Goal: Information Seeking & Learning: Learn about a topic

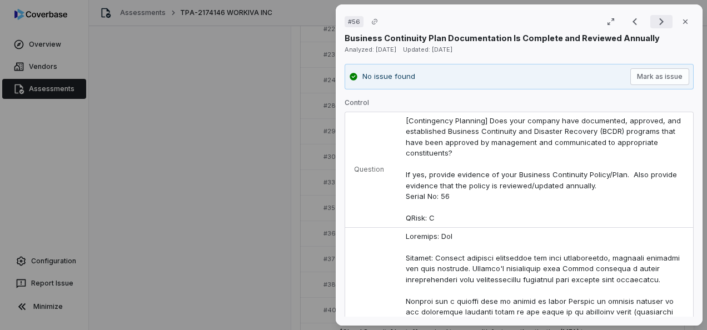
click at [660, 26] on icon "Next result" at bounding box center [661, 21] width 13 height 13
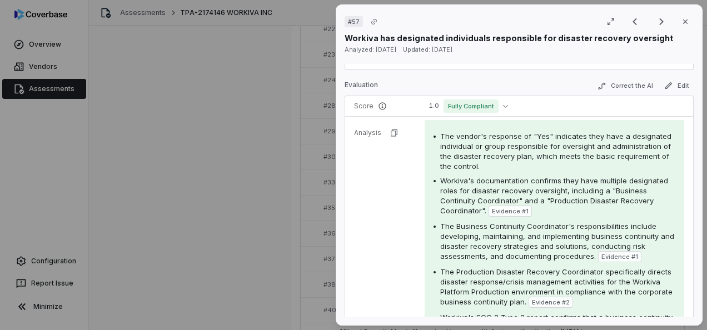
scroll to position [278, 0]
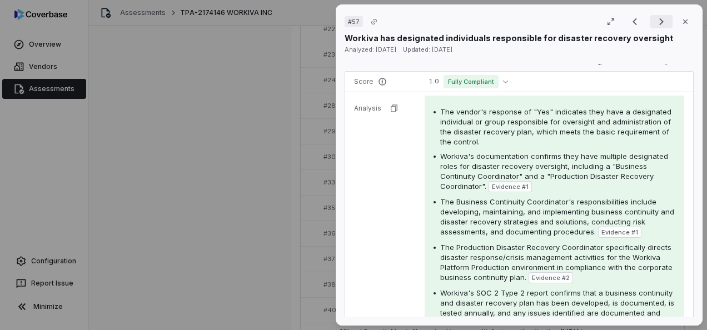
click at [655, 26] on icon "Next result" at bounding box center [661, 21] width 13 height 13
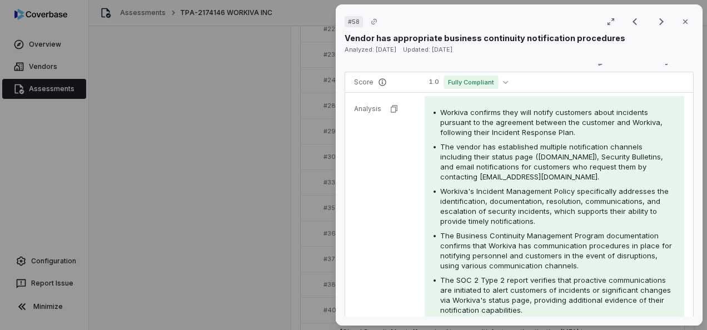
scroll to position [29, 0]
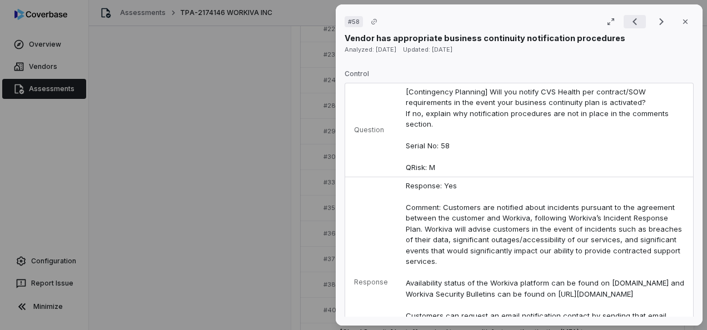
click at [628, 18] on icon "Previous result" at bounding box center [634, 21] width 13 height 13
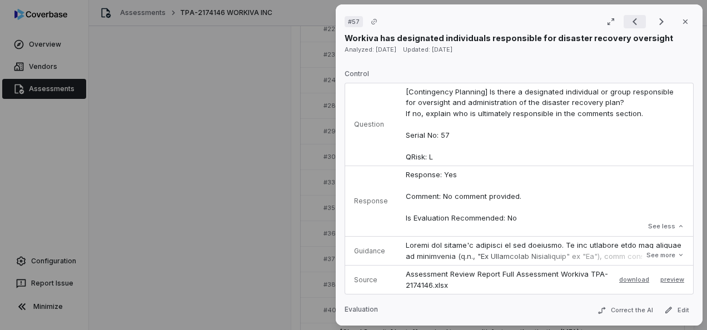
click at [628, 18] on icon "Previous result" at bounding box center [634, 21] width 13 height 13
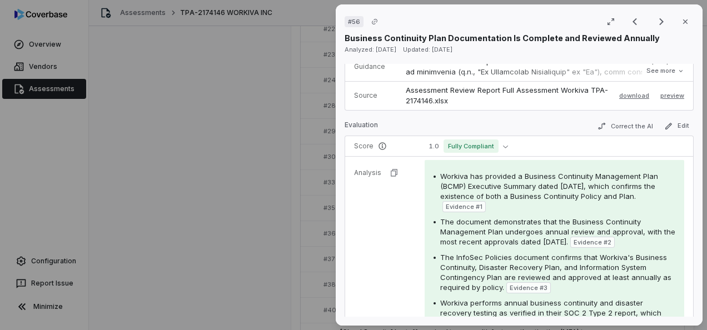
scroll to position [696, 0]
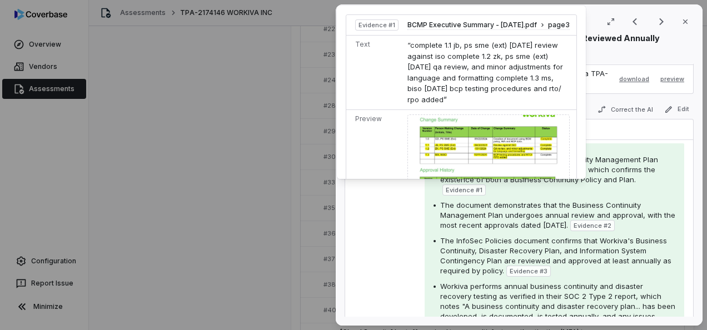
click at [465, 186] on span "Evidence # 1" at bounding box center [464, 190] width 37 height 9
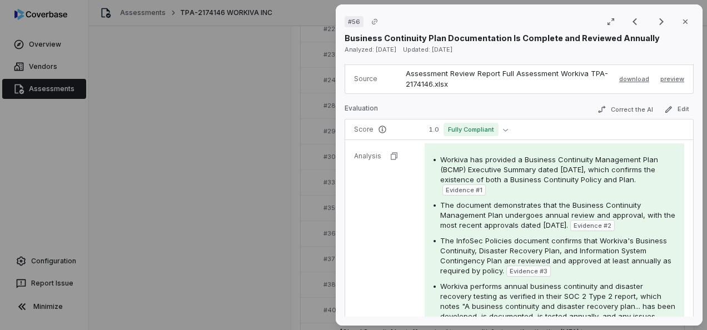
click at [465, 186] on span "Evidence # 1" at bounding box center [464, 190] width 37 height 9
click at [606, 194] on div "Workiva has provided a Business Continuity Management Plan (BCMP) Executive Sum…" at bounding box center [555, 284] width 242 height 258
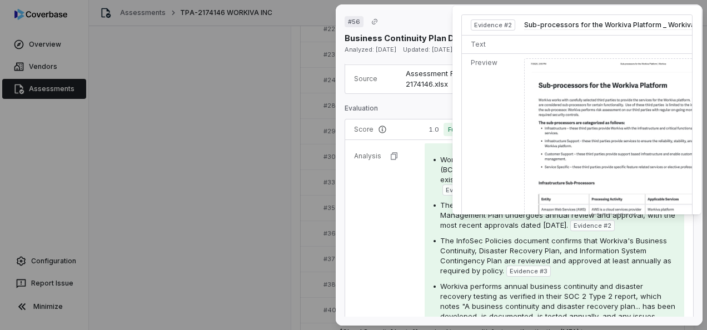
click at [627, 142] on img at bounding box center [631, 210] width 215 height 304
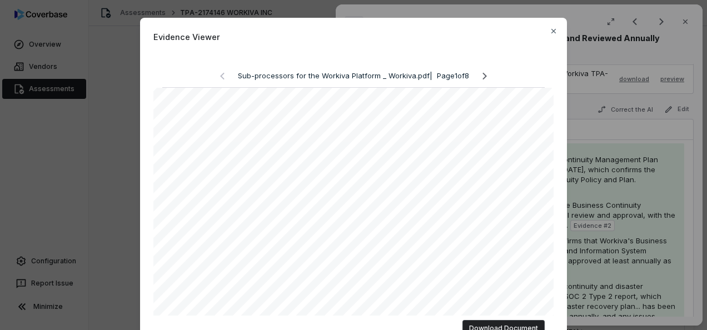
scroll to position [0, 0]
click at [550, 29] on icon "button" at bounding box center [553, 31] width 9 height 9
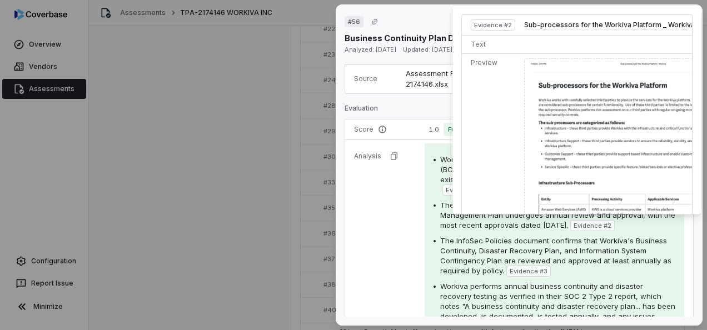
click at [591, 96] on img at bounding box center [631, 210] width 215 height 304
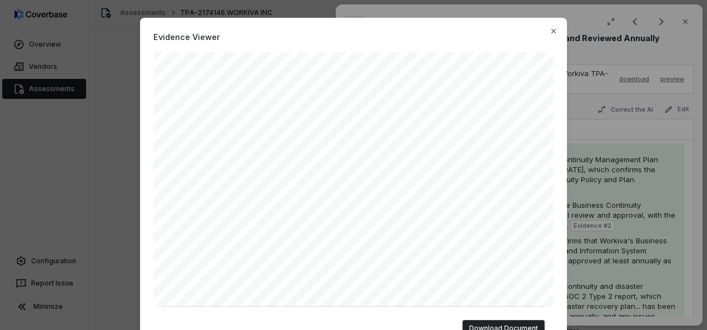
scroll to position [449, 0]
click at [552, 32] on icon "button" at bounding box center [553, 31] width 9 height 9
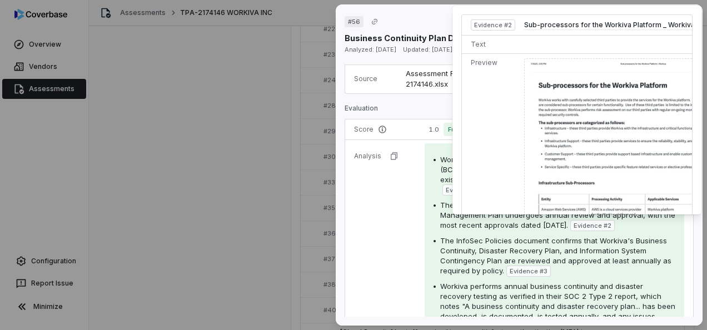
click at [612, 224] on span "Evidence # 2" at bounding box center [593, 225] width 38 height 9
click at [623, 138] on img at bounding box center [631, 210] width 215 height 304
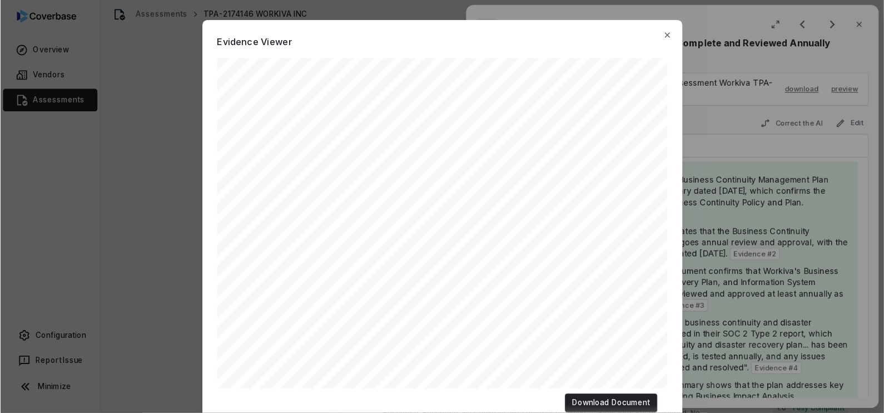
scroll to position [696, 0]
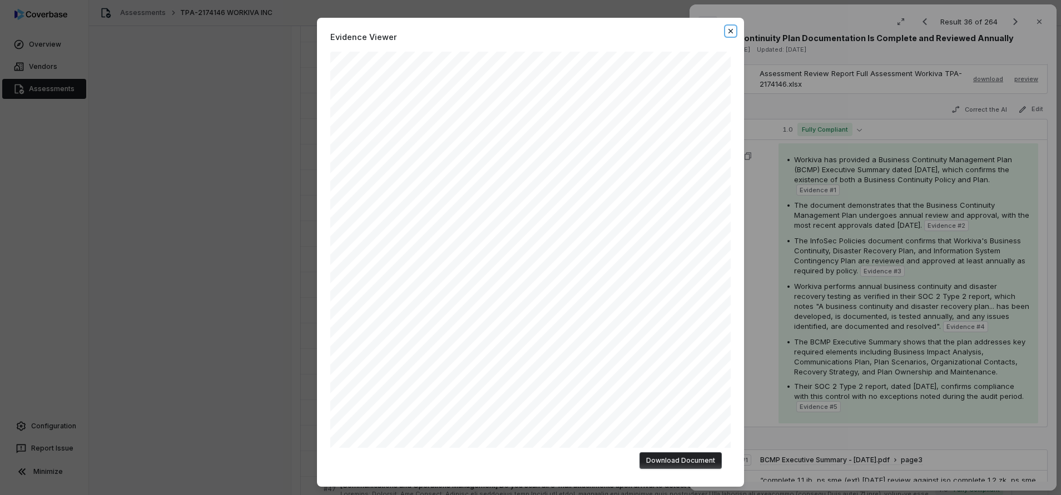
click at [707, 31] on icon "button" at bounding box center [730, 31] width 4 height 4
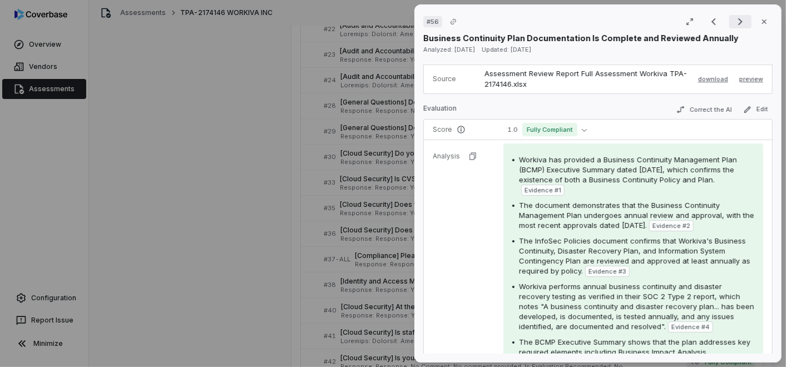
click at [707, 18] on icon "Next result" at bounding box center [739, 21] width 13 height 13
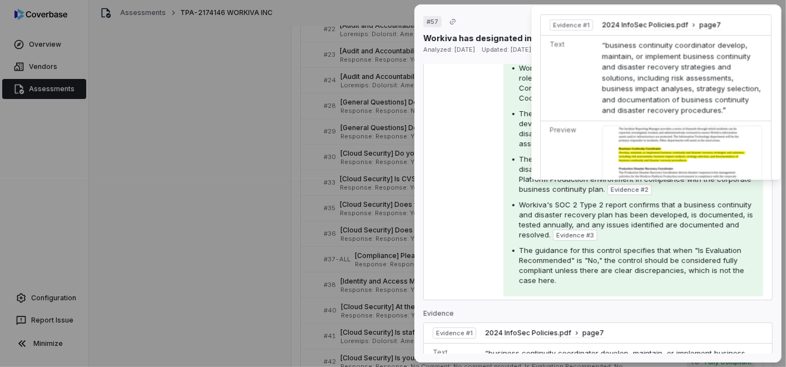
scroll to position [370, 0]
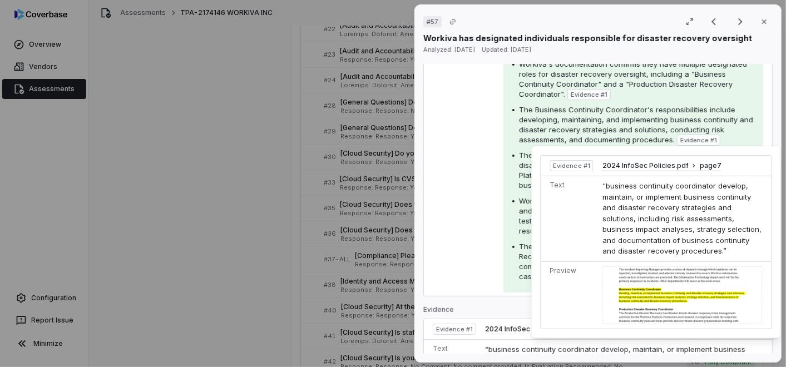
click at [477, 192] on tr "Analysis The vendor's response of "Yes" indicates they have a designated indivi…" at bounding box center [598, 147] width 348 height 296
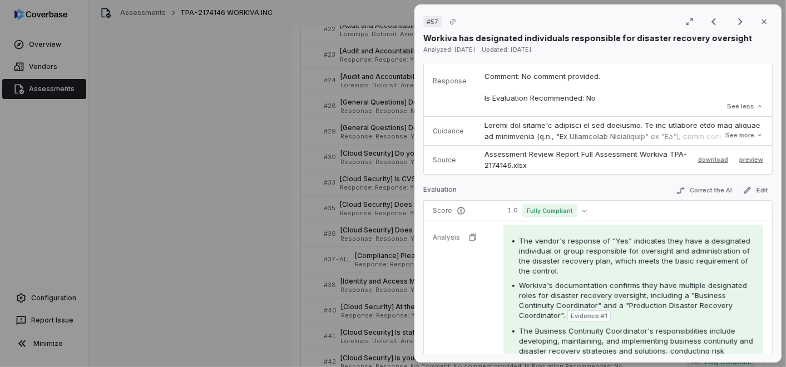
scroll to position [0, 0]
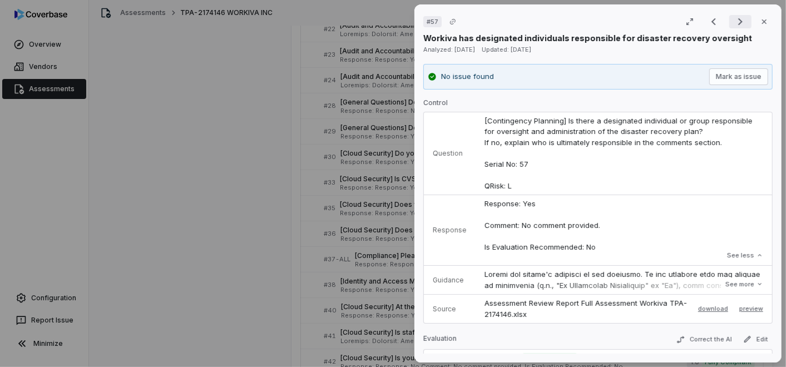
click at [707, 22] on icon "Next result" at bounding box center [739, 21] width 13 height 13
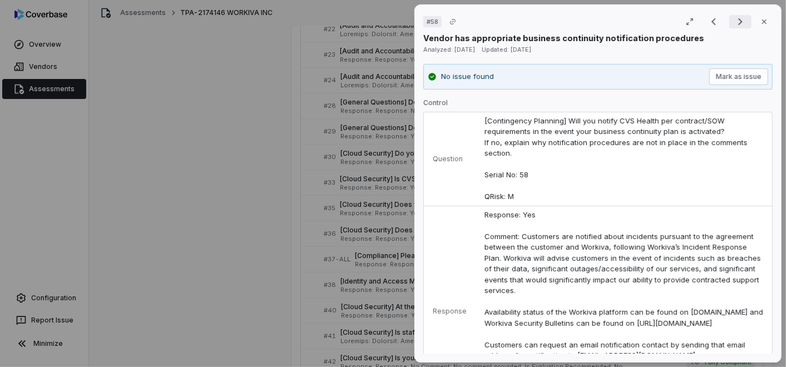
click at [707, 18] on icon "Next result" at bounding box center [739, 21] width 13 height 13
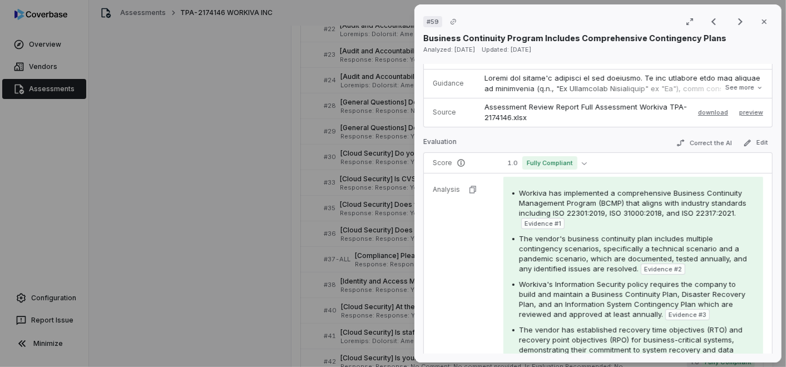
scroll to position [247, 0]
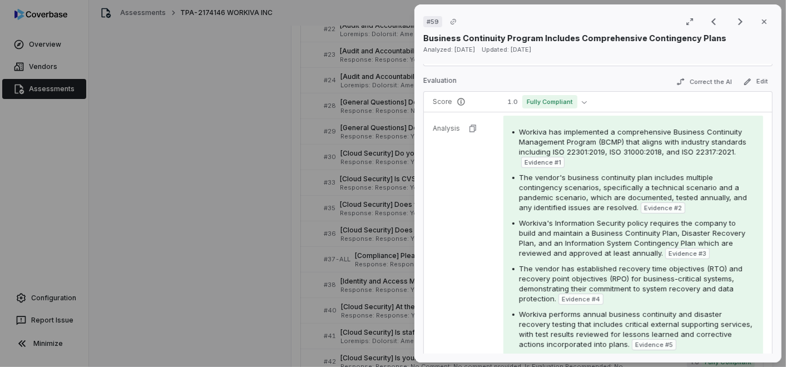
click at [707, 28] on div "Result 39 of 264 Close" at bounding box center [737, 21] width 70 height 17
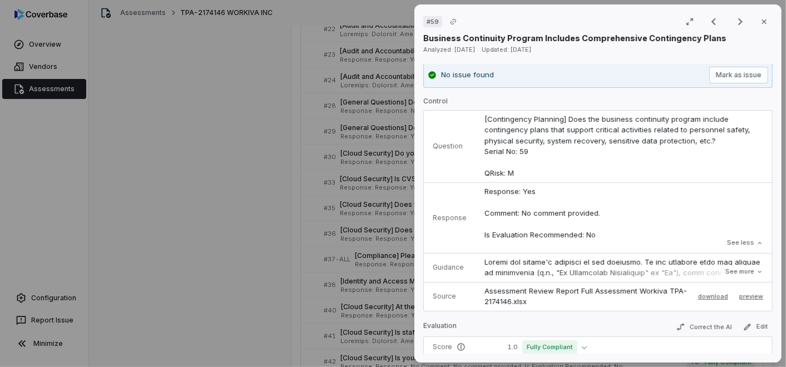
scroll to position [0, 0]
click at [707, 21] on icon "Next result" at bounding box center [739, 21] width 13 height 13
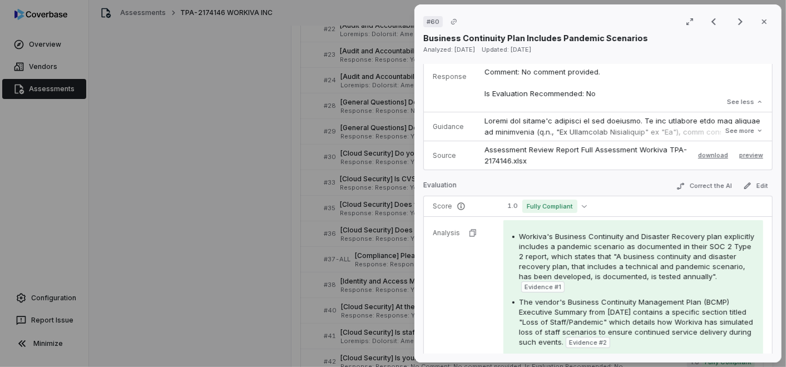
scroll to position [247, 0]
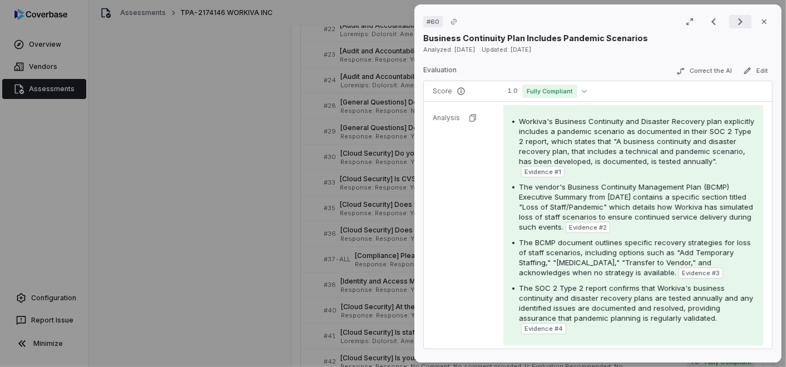
click at [707, 24] on icon "Next result" at bounding box center [739, 21] width 13 height 13
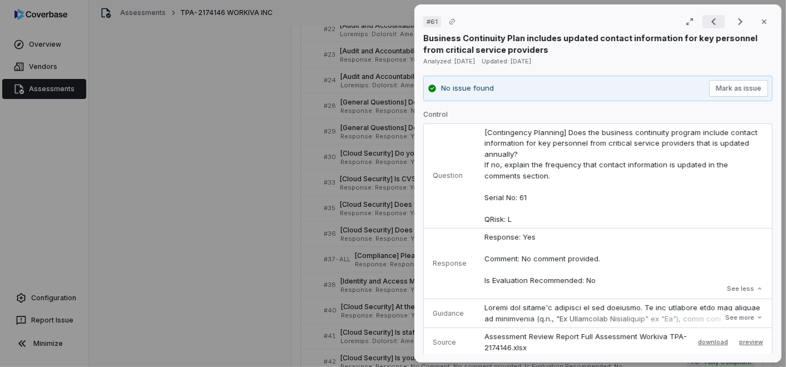
click at [707, 22] on icon "Previous result" at bounding box center [713, 21] width 13 height 13
click at [707, 23] on icon "Previous result" at bounding box center [713, 21] width 13 height 13
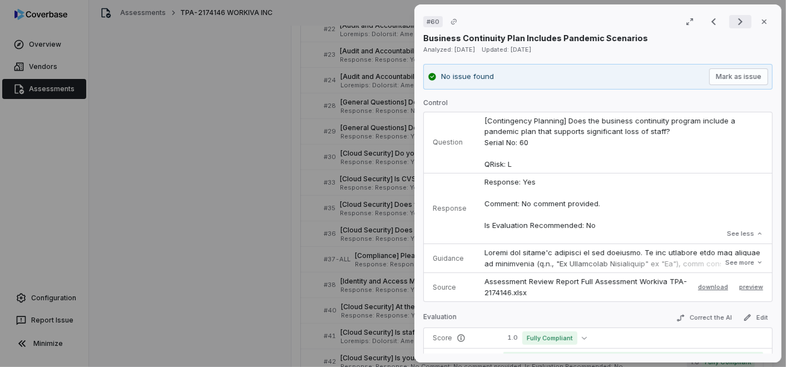
click at [707, 19] on icon "Next result" at bounding box center [740, 21] width 4 height 7
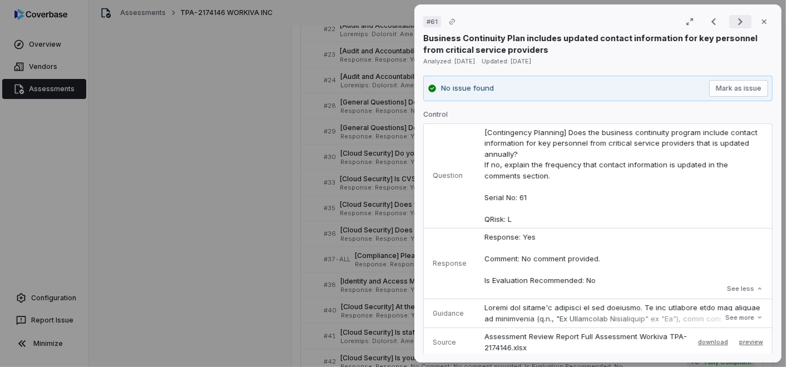
click at [707, 23] on icon "Next result" at bounding box center [740, 21] width 4 height 7
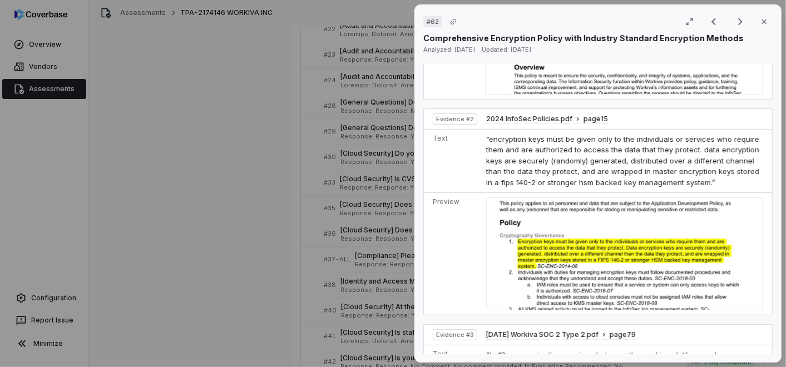
scroll to position [1050, 0]
